Goal: Task Accomplishment & Management: Manage account settings

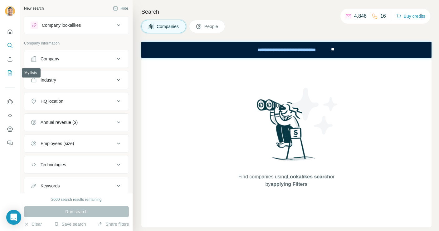
click at [9, 75] on icon "My lists" at bounding box center [10, 73] width 6 height 6
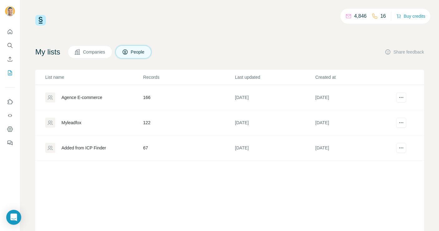
click at [86, 98] on div "Agence E-commerce" at bounding box center [81, 98] width 41 height 6
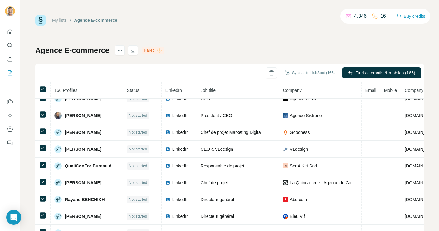
scroll to position [574, 0]
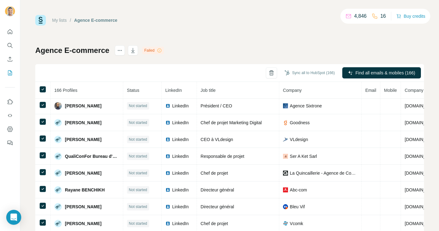
click at [56, 21] on link "My lists" at bounding box center [59, 20] width 15 height 5
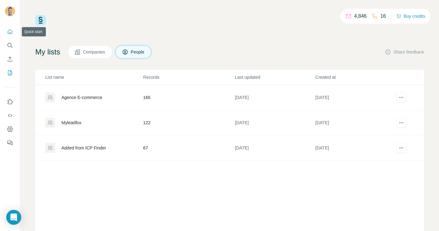
click at [8, 34] on icon "Quick start" at bounding box center [10, 32] width 6 height 6
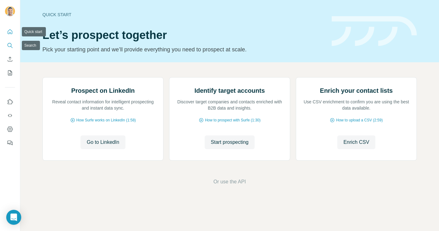
click at [8, 47] on icon "Search" at bounding box center [10, 45] width 6 height 6
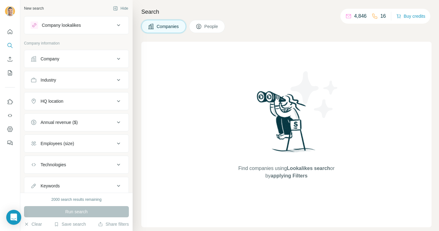
click at [69, 55] on button "Company" at bounding box center [76, 58] width 104 height 15
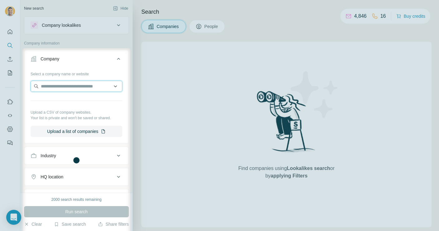
click at [75, 85] on input "text" at bounding box center [77, 86] width 92 height 11
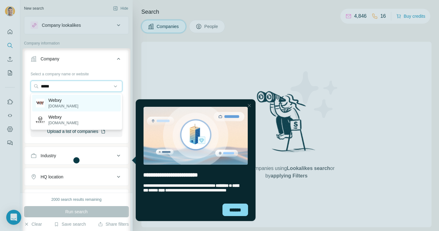
type input "*****"
click at [67, 100] on p "Webxy" at bounding box center [63, 100] width 30 height 6
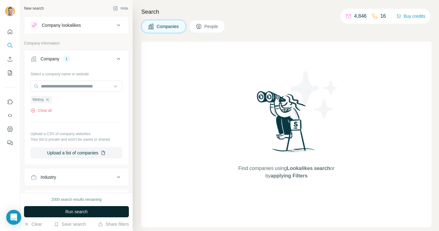
click at [74, 212] on span "Run search" at bounding box center [76, 212] width 22 height 6
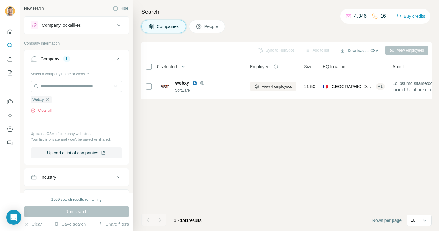
click at [94, 27] on div "Company lookalikes" at bounding box center [73, 25] width 84 height 7
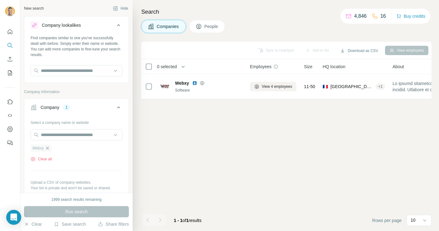
click at [49, 148] on icon "button" at bounding box center [47, 148] width 5 height 5
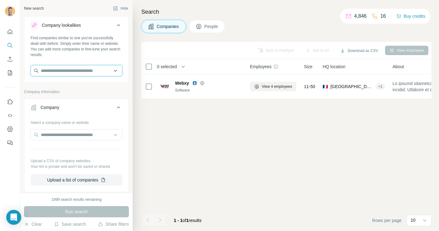
click at [73, 67] on input "text" at bounding box center [77, 70] width 92 height 11
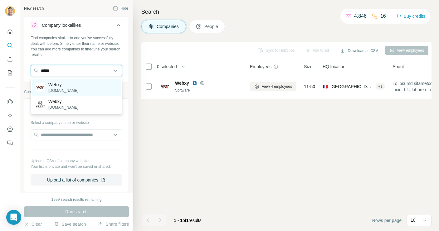
type input "*****"
click at [69, 82] on div "Webxy [DOMAIN_NAME]" at bounding box center [76, 87] width 89 height 17
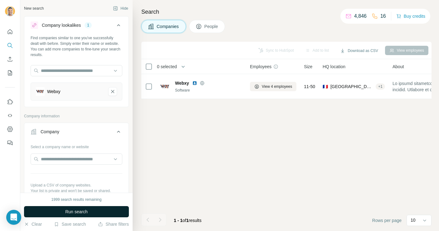
click at [95, 212] on button "Run search" at bounding box center [76, 211] width 105 height 11
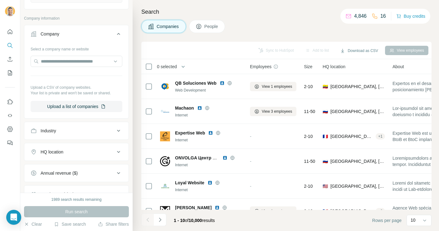
scroll to position [125, 0]
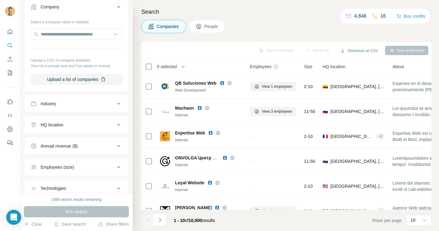
click at [56, 126] on div "HQ location" at bounding box center [52, 125] width 23 height 6
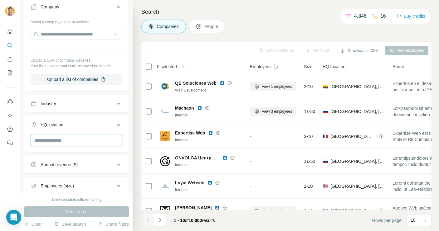
click at [56, 139] on input "text" at bounding box center [77, 140] width 92 height 11
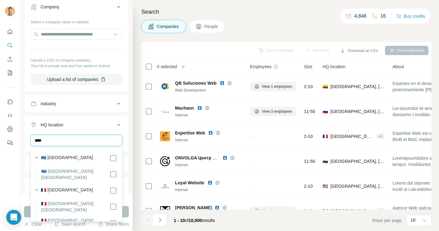
type input "****"
click at [116, 187] on div at bounding box center [112, 190] width 7 height 7
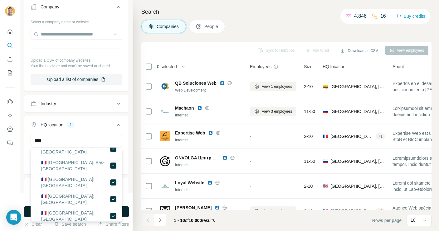
click at [124, 209] on button "Run search" at bounding box center [76, 211] width 105 height 11
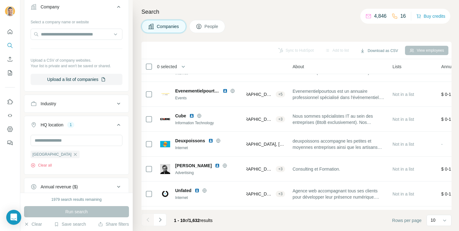
scroll to position [114, 100]
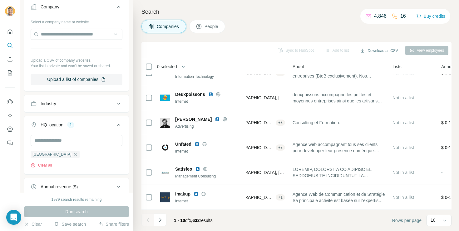
click at [202, 22] on button "People" at bounding box center [207, 26] width 36 height 13
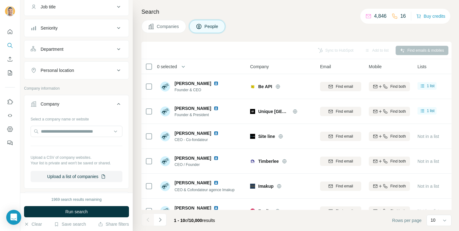
click at [175, 30] on button "Companies" at bounding box center [163, 26] width 45 height 13
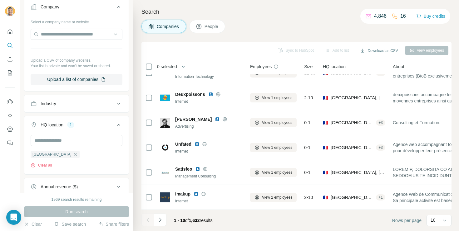
scroll to position [114, 3]
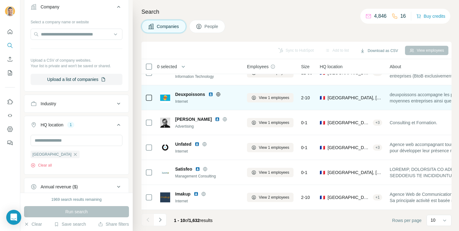
click at [195, 93] on span "Deuxpoissons" at bounding box center [190, 94] width 30 height 6
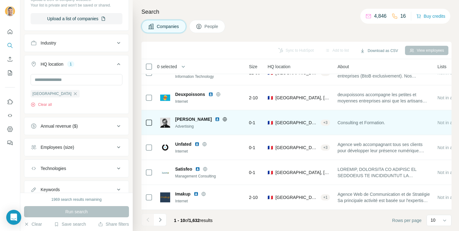
scroll to position [114, 63]
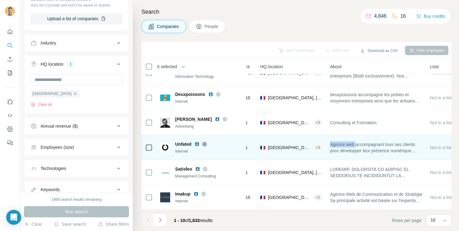
drag, startPoint x: 332, startPoint y: 144, endPoint x: 358, endPoint y: 144, distance: 26.5
click at [358, 144] on span "Agence web accompagnant tous ses clients pour développer leur présence numériqu…" at bounding box center [376, 148] width 92 height 12
copy span "Agence web"
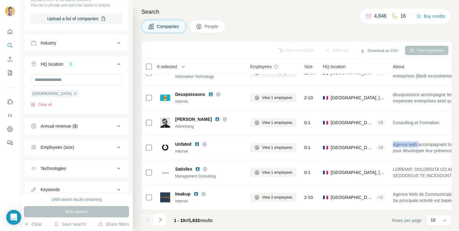
scroll to position [209, 0]
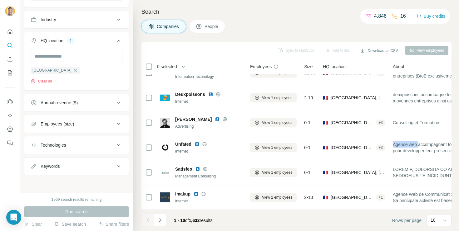
click at [72, 168] on div "Keywords" at bounding box center [73, 166] width 84 height 6
click at [72, 179] on input "text" at bounding box center [70, 182] width 79 height 11
paste input "**********"
type input "**********"
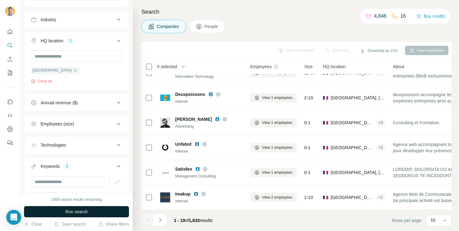
click at [80, 210] on span "Run search" at bounding box center [76, 212] width 22 height 6
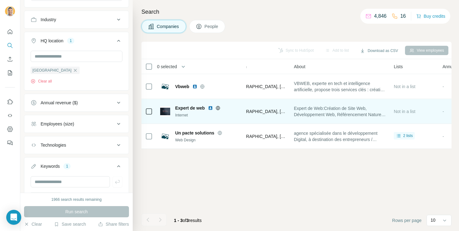
scroll to position [0, 65]
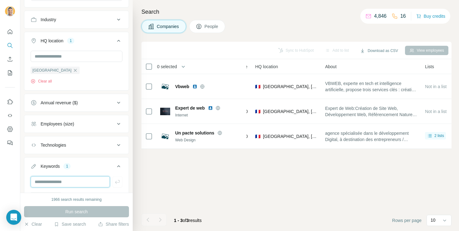
click at [54, 186] on input "text" at bounding box center [70, 182] width 79 height 11
paste input "**********"
type input "**********"
click at [63, 168] on div "Keywords 1" at bounding box center [73, 166] width 84 height 6
click at [122, 169] on icon at bounding box center [118, 166] width 7 height 7
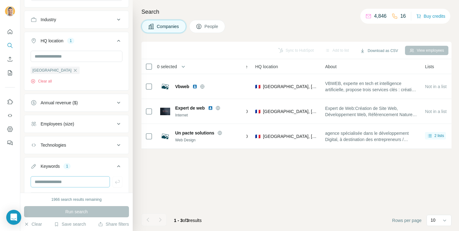
scroll to position [250, 0]
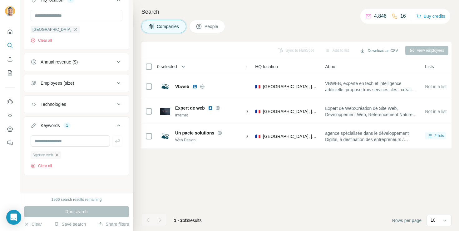
click at [58, 156] on icon "button" at bounding box center [57, 155] width 3 height 3
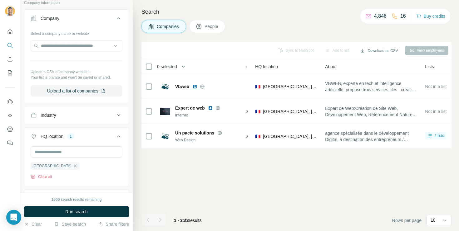
scroll to position [113, 0]
click at [68, 124] on div "Industry" at bounding box center [76, 116] width 105 height 18
click at [69, 117] on div "Industry" at bounding box center [73, 116] width 84 height 6
click at [69, 133] on input at bounding box center [73, 131] width 77 height 7
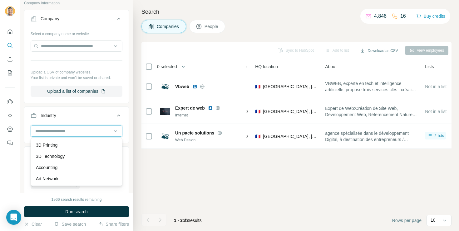
paste input "**********"
type input "**********"
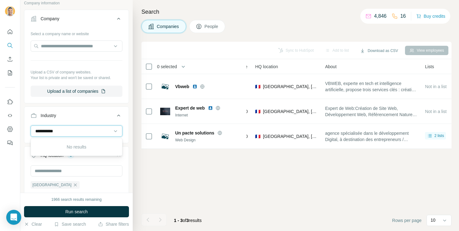
click at [56, 129] on input "**********" at bounding box center [73, 131] width 77 height 7
click at [56, 129] on input at bounding box center [73, 131] width 77 height 7
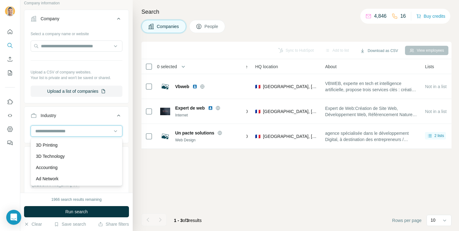
click at [57, 131] on input at bounding box center [73, 131] width 77 height 7
click at [65, 134] on input at bounding box center [73, 131] width 77 height 7
type input "*"
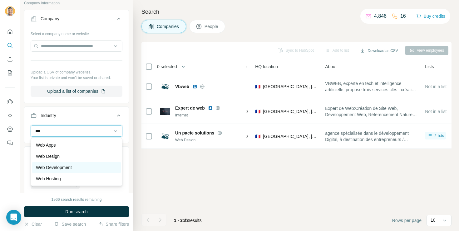
type input "***"
click at [63, 166] on p "Web Development" at bounding box center [54, 168] width 36 height 6
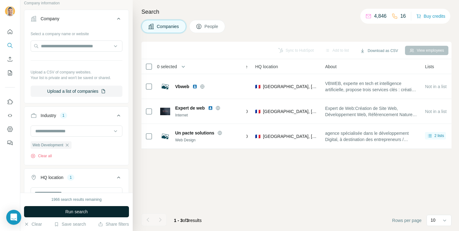
click at [65, 206] on button "Run search" at bounding box center [76, 211] width 105 height 11
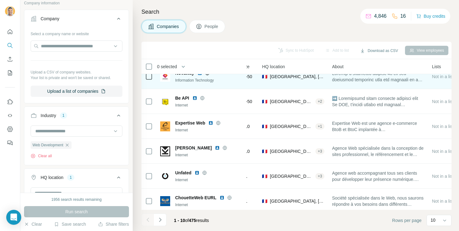
scroll to position [114, 65]
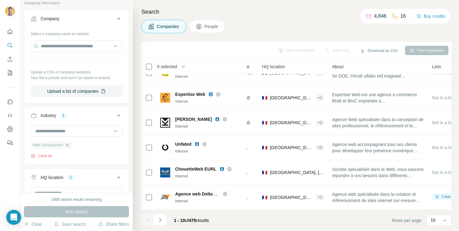
click at [68, 146] on icon "button" at bounding box center [67, 145] width 3 height 3
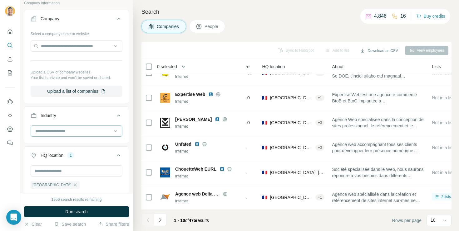
click at [65, 134] on input at bounding box center [73, 131] width 77 height 7
click at [70, 114] on div "Industry" at bounding box center [73, 116] width 84 height 6
click at [70, 119] on button "Industry" at bounding box center [76, 115] width 104 height 15
click at [69, 130] on input at bounding box center [73, 131] width 77 height 7
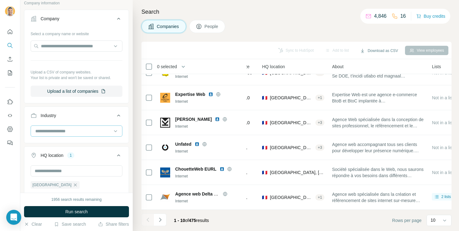
click at [69, 130] on input at bounding box center [73, 131] width 77 height 7
type input "*"
click at [69, 108] on div "Industry" at bounding box center [76, 125] width 105 height 37
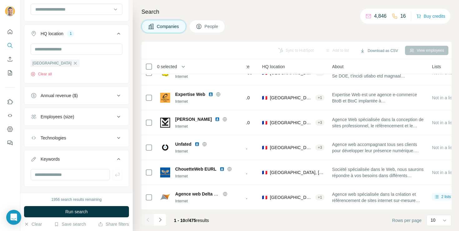
scroll to position [247, 0]
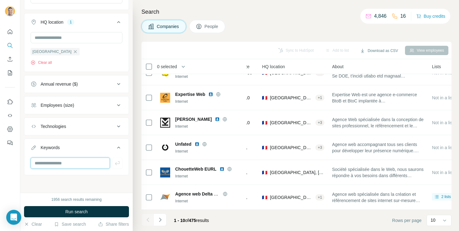
click at [70, 163] on input "text" at bounding box center [70, 163] width 79 height 11
type input "*******"
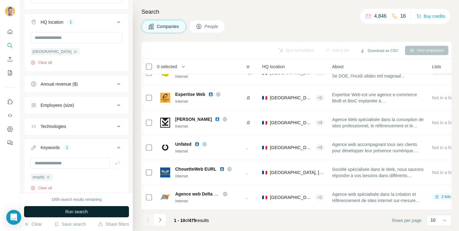
click at [65, 209] on span "Run search" at bounding box center [76, 212] width 22 height 6
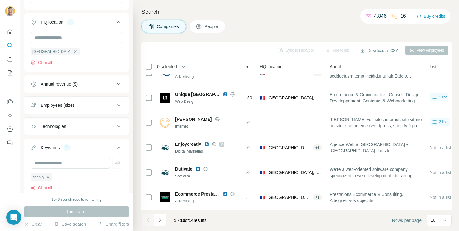
click at [56, 157] on button "Keywords 1" at bounding box center [76, 148] width 104 height 17
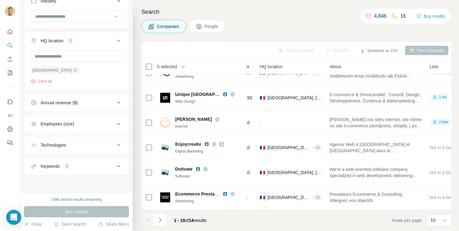
click at [56, 165] on div "Keywords" at bounding box center [50, 166] width 19 height 6
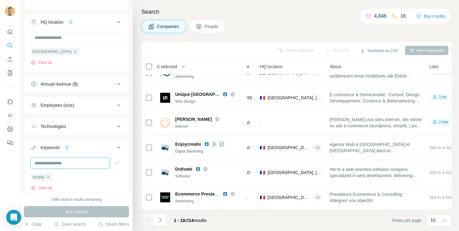
click at [56, 166] on input "text" at bounding box center [70, 163] width 79 height 11
type input "**********"
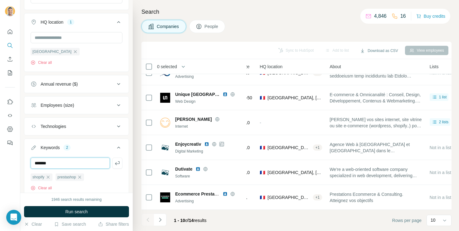
type input "*******"
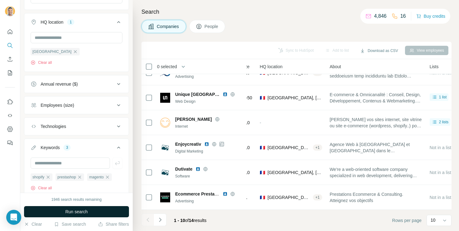
click at [68, 209] on span "Run search" at bounding box center [76, 212] width 22 height 6
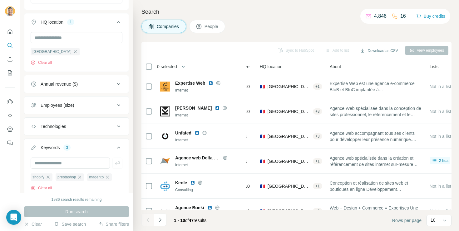
scroll to position [114, 65]
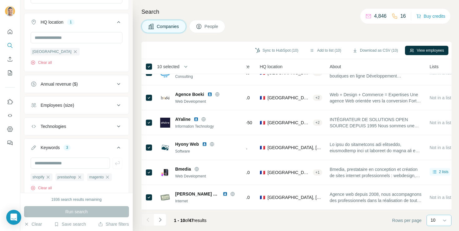
click at [429, 218] on div "10" at bounding box center [438, 220] width 25 height 11
click at [439, 176] on div "60" at bounding box center [438, 173] width 14 height 6
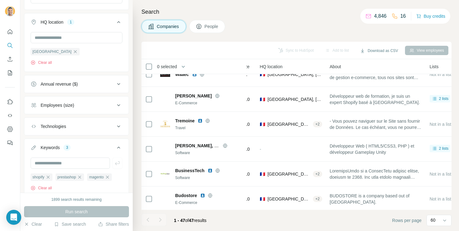
scroll to position [1037, 65]
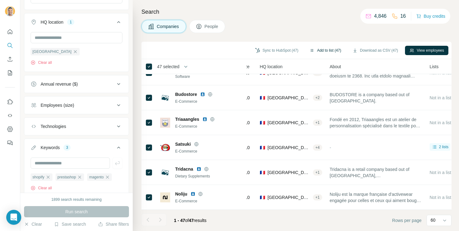
click at [323, 52] on button "Add to list (47)" at bounding box center [325, 50] width 40 height 9
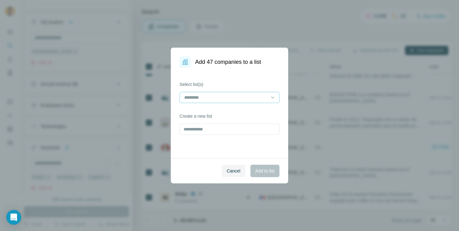
click at [237, 100] on input at bounding box center [225, 97] width 84 height 7
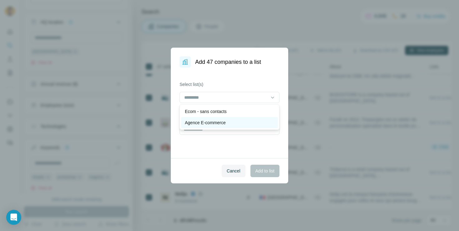
drag, startPoint x: 230, startPoint y: 113, endPoint x: 230, endPoint y: 126, distance: 12.5
click at [230, 126] on div "Ecom - sans contacts Agence E-commerce" at bounding box center [229, 117] width 100 height 26
click at [230, 124] on div "Agence E-commerce" at bounding box center [229, 123] width 89 height 6
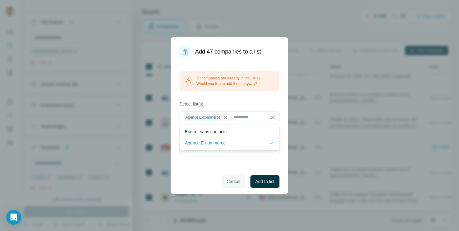
click at [227, 187] on button "Cancel" at bounding box center [233, 182] width 24 height 12
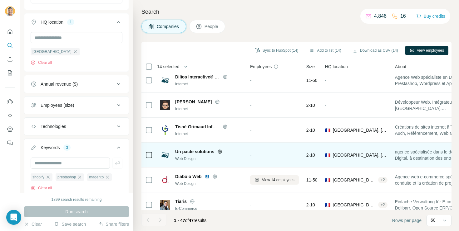
scroll to position [767, 0]
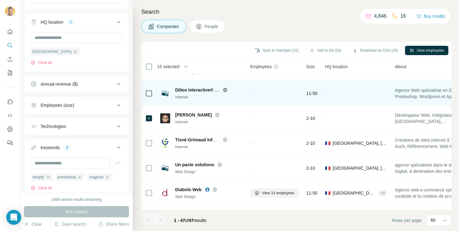
click at [150, 98] on div at bounding box center [148, 93] width 7 height 17
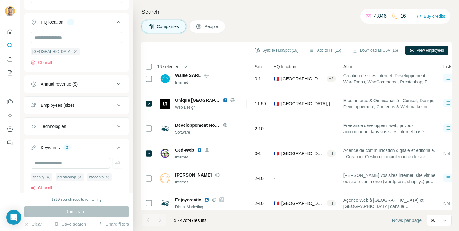
scroll to position [581, 51]
click at [313, 49] on button "Add to list (16)" at bounding box center [325, 50] width 40 height 9
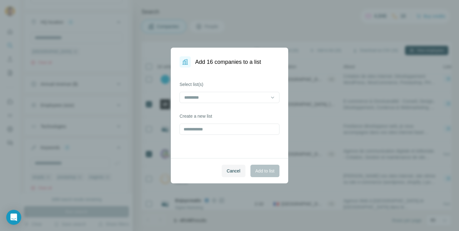
click at [268, 91] on div "Select list(s)" at bounding box center [229, 92] width 100 height 22
click at [267, 95] on input at bounding box center [225, 97] width 84 height 7
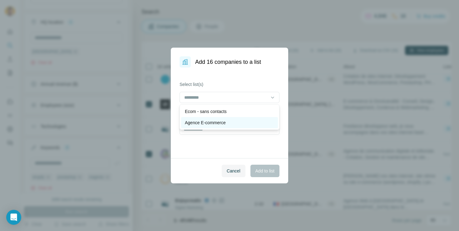
click at [261, 121] on div "Agence E-commerce" at bounding box center [229, 123] width 89 height 6
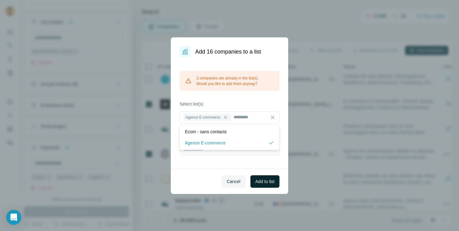
click at [258, 184] on span "Add to list" at bounding box center [264, 182] width 19 height 6
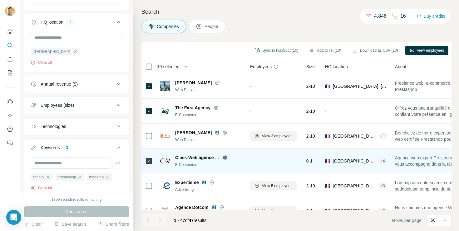
scroll to position [461, 0]
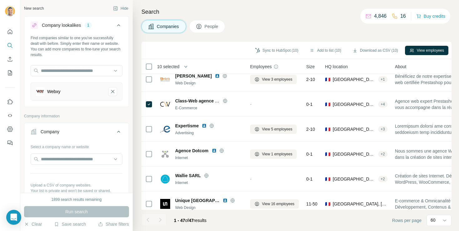
scroll to position [757, 0]
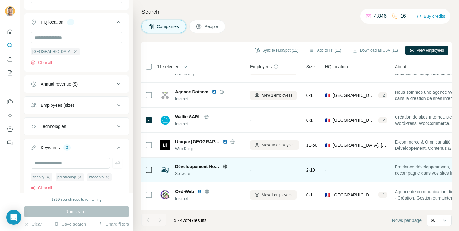
click at [148, 173] on icon at bounding box center [148, 170] width 7 height 7
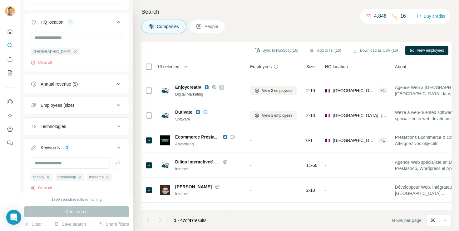
scroll to position [651, 0]
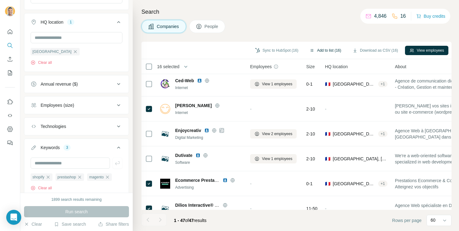
click at [324, 51] on button "Add to list (16)" at bounding box center [325, 50] width 40 height 9
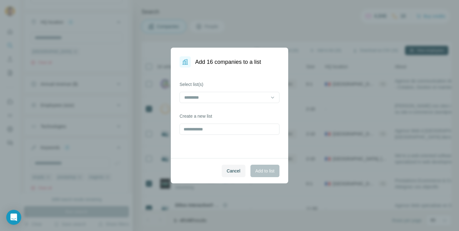
click at [259, 109] on div "Select list(s) Create a new list" at bounding box center [229, 113] width 117 height 91
click at [259, 96] on input at bounding box center [225, 97] width 84 height 7
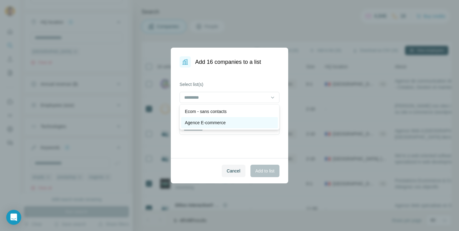
click at [248, 124] on div "Agence E-commerce" at bounding box center [229, 123] width 89 height 6
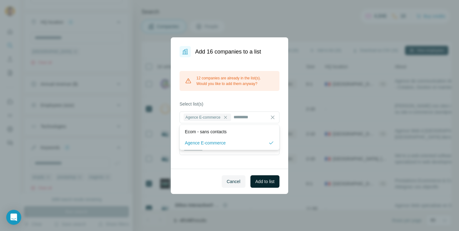
click at [258, 182] on span "Add to list" at bounding box center [264, 182] width 19 height 6
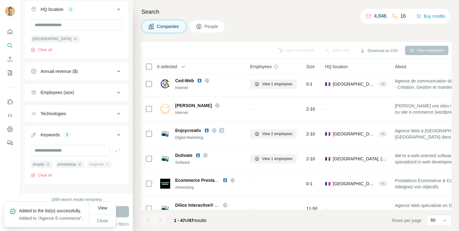
scroll to position [269, 0]
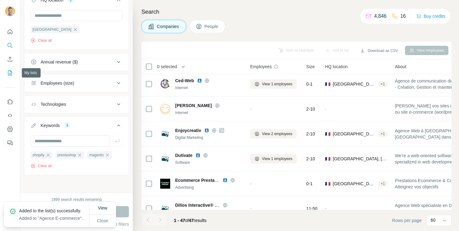
click at [11, 70] on icon "My lists" at bounding box center [10, 73] width 6 height 6
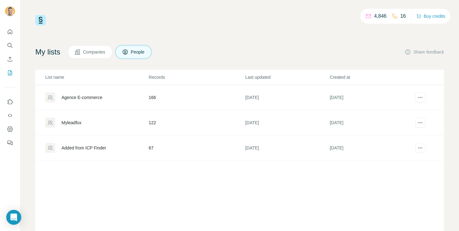
click at [81, 95] on div "Agence E-commerce" at bounding box center [81, 98] width 41 height 6
click at [70, 97] on div "Agence E-commerce" at bounding box center [81, 98] width 41 height 6
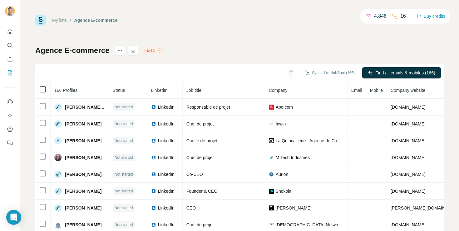
click at [46, 90] on icon at bounding box center [42, 89] width 7 height 7
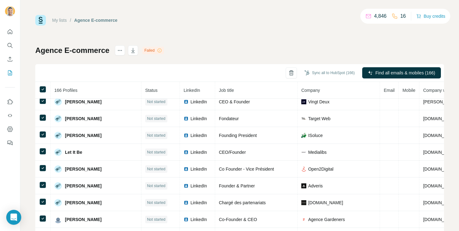
scroll to position [1254, 0]
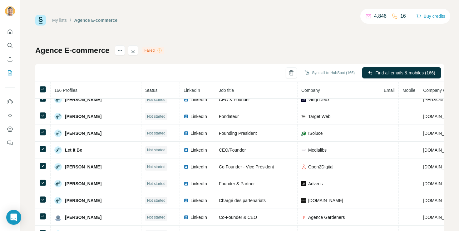
click at [158, 51] on icon at bounding box center [159, 50] width 5 height 5
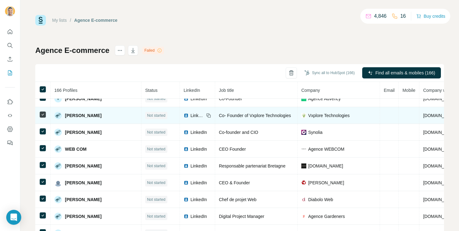
scroll to position [1705, 0]
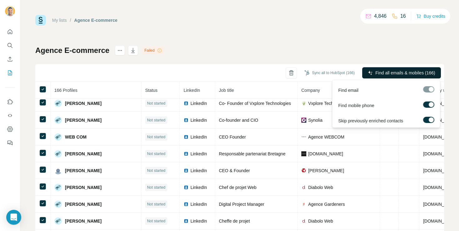
click at [383, 71] on span "Find all emails & mobiles (166)" at bounding box center [405, 73] width 60 height 6
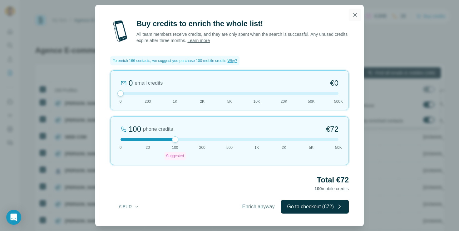
click at [355, 14] on icon "button" at bounding box center [354, 14] width 3 height 3
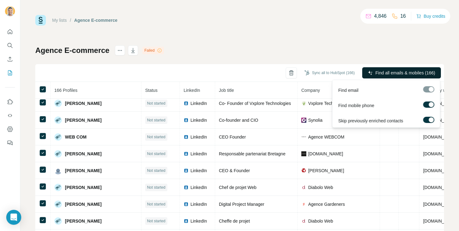
click at [430, 107] on div at bounding box center [430, 104] width 5 height 5
click at [430, 118] on div at bounding box center [430, 120] width 5 height 5
click at [427, 122] on label at bounding box center [428, 120] width 11 height 6
click at [418, 73] on span "Find all emails (166)" at bounding box center [415, 73] width 39 height 6
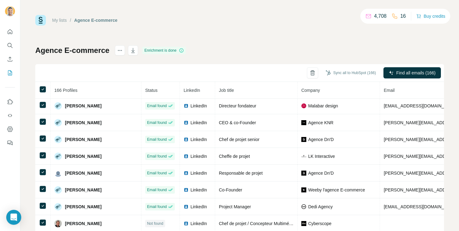
scroll to position [30, 0]
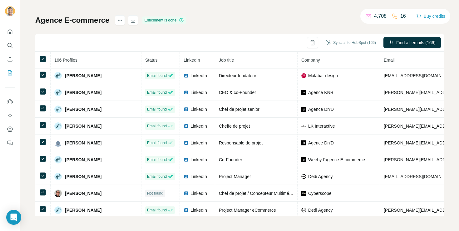
click at [38, 59] on th at bounding box center [42, 60] width 15 height 17
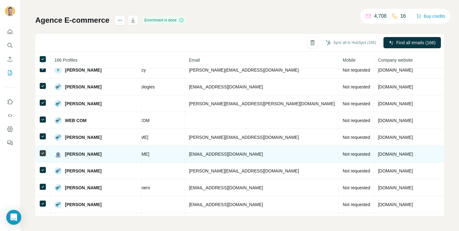
scroll to position [1691, 0]
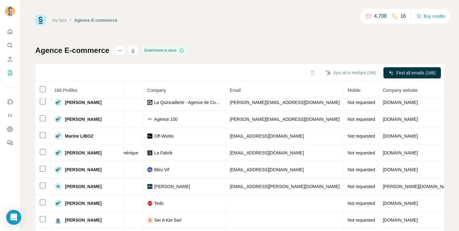
scroll to position [409, 163]
